Goal: Information Seeking & Learning: Learn about a topic

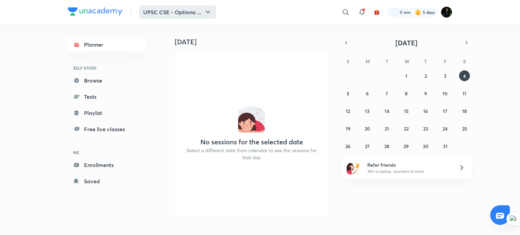
click at [206, 9] on icon "button" at bounding box center [208, 12] width 8 height 8
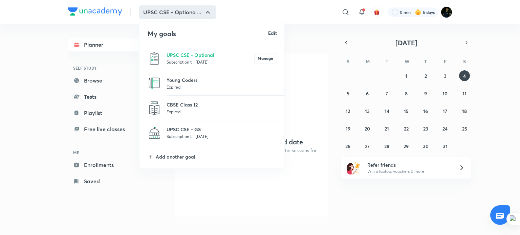
click at [185, 134] on p "Subscription till [DATE]" at bounding box center [222, 136] width 110 height 7
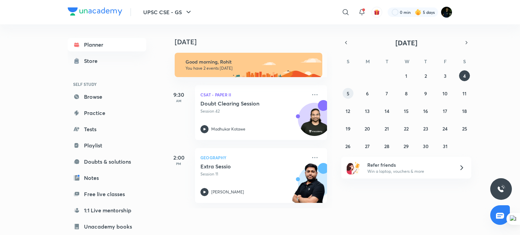
click at [344, 94] on button "5" at bounding box center [348, 93] width 11 height 11
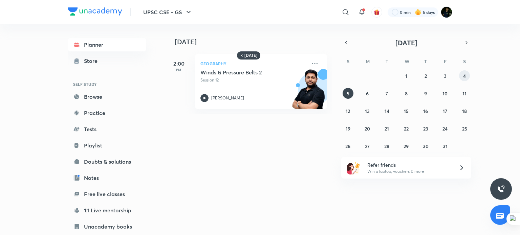
click at [461, 77] on button "4" at bounding box center [464, 75] width 11 height 11
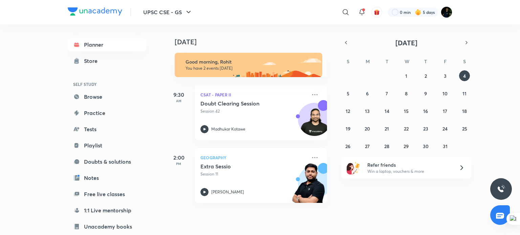
click at [118, 218] on div "Planner Store SELF STUDY Browse Practice Tests Playlist Doubts & solutions Note…" at bounding box center [107, 162] width 79 height 248
click at [120, 213] on link "1:1 Live mentorship" at bounding box center [107, 211] width 79 height 14
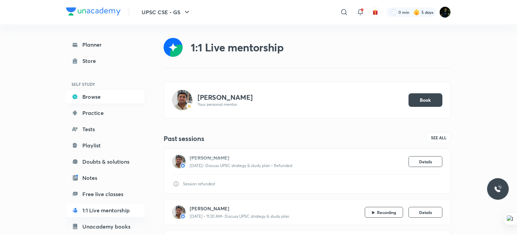
click at [99, 103] on link "Browse" at bounding box center [105, 97] width 79 height 14
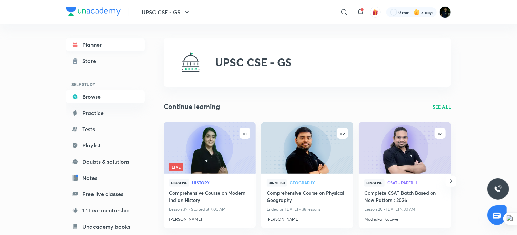
click at [88, 48] on link "Planner" at bounding box center [105, 45] width 79 height 14
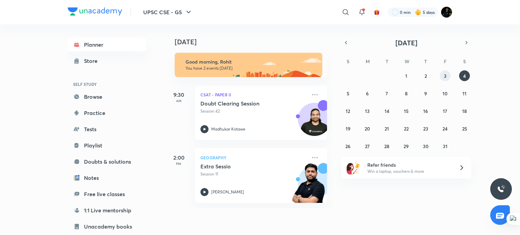
click at [447, 75] on button "3" at bounding box center [445, 75] width 11 height 11
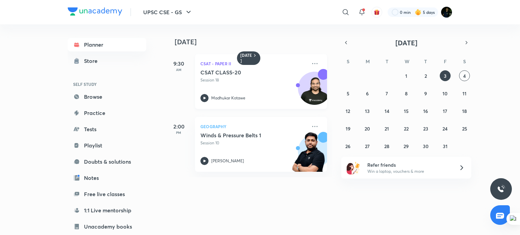
click at [246, 87] on div "CSAT CLASS-20 Session 18 [PERSON_NAME]" at bounding box center [253, 85] width 106 height 33
